Goal: Information Seeking & Learning: Learn about a topic

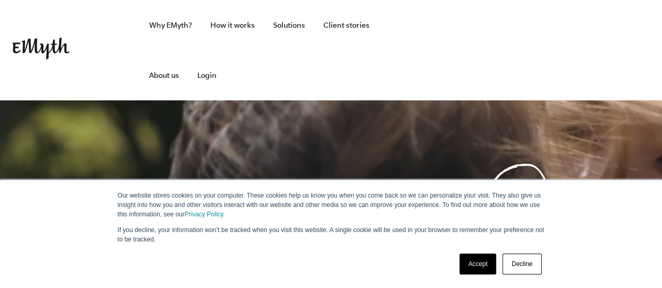
click at [479, 260] on link "Accept" at bounding box center [477, 264] width 37 height 21
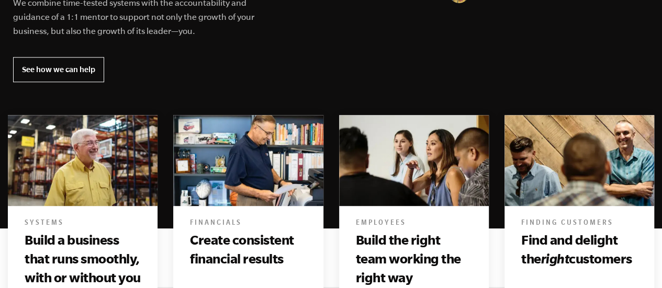
scroll to position [767, 0]
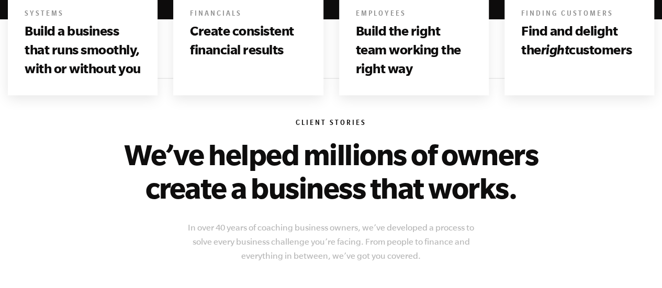
click at [83, 31] on h3 "Build a business that runs smoothly, with or without you" at bounding box center [83, 49] width 116 height 57
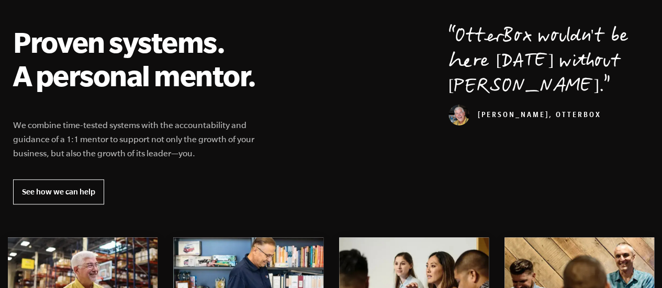
scroll to position [418, 0]
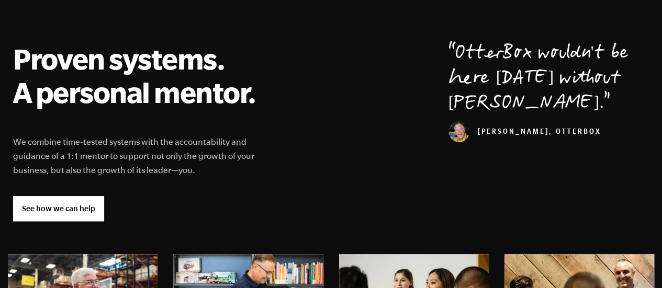
click at [49, 203] on link "See how we can help" at bounding box center [58, 208] width 91 height 25
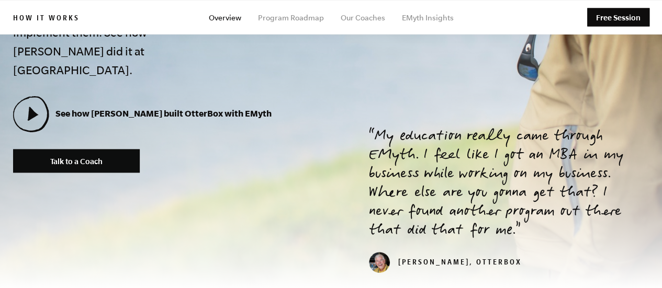
scroll to position [418, 0]
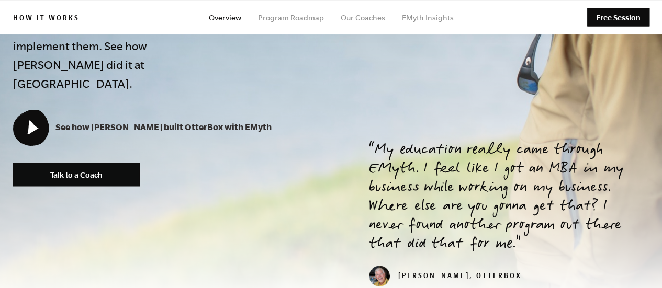
click at [21, 110] on icon at bounding box center [31, 127] width 34 height 34
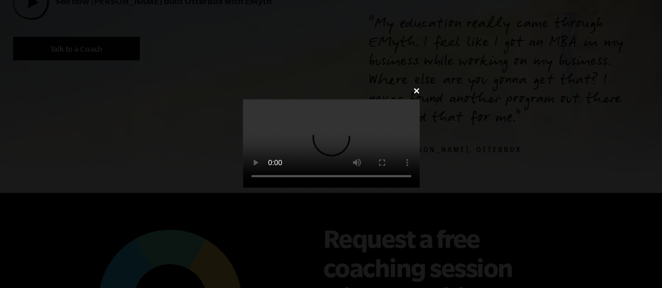
scroll to position [697, 0]
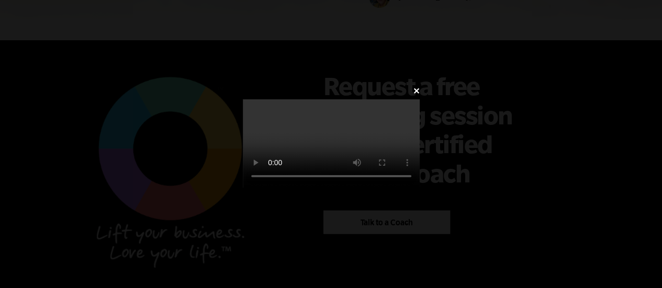
click at [309, 146] on video at bounding box center [331, 143] width 177 height 88
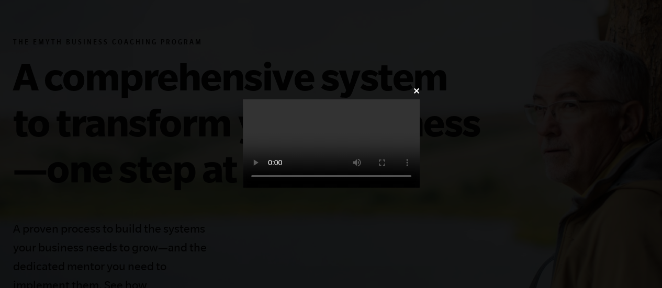
scroll to position [0, 0]
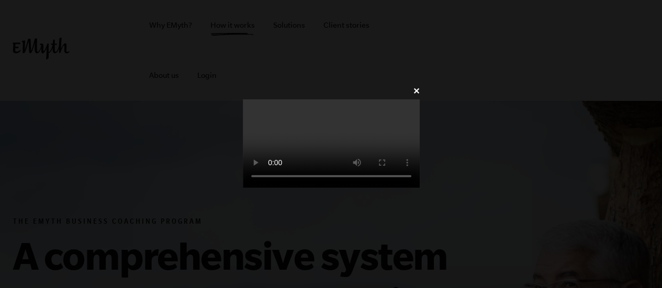
click at [435, 84] on div "✕" at bounding box center [331, 144] width 208 height 121
click at [270, 188] on video at bounding box center [331, 143] width 177 height 88
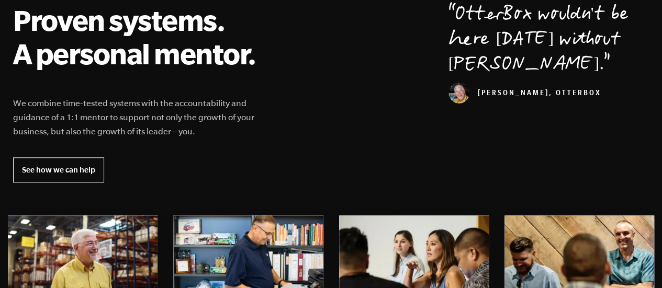
scroll to position [139, 0]
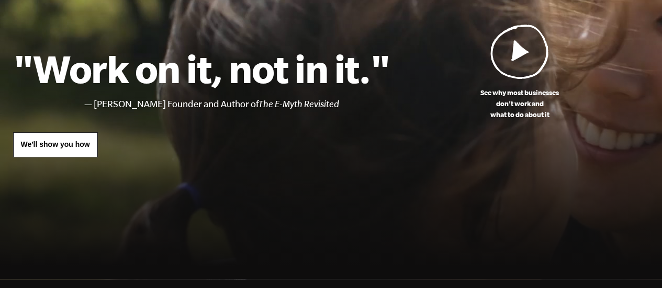
click at [69, 144] on span "We'll show you how" at bounding box center [55, 144] width 69 height 8
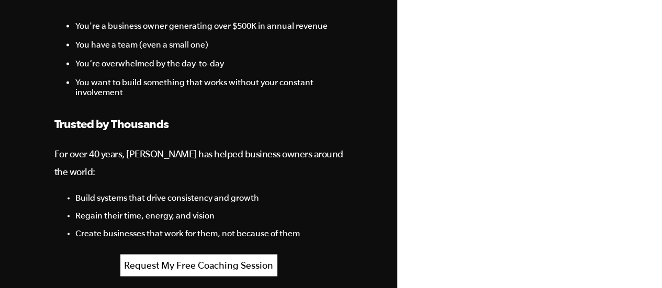
scroll to position [1394, 0]
